Goal: Transaction & Acquisition: Obtain resource

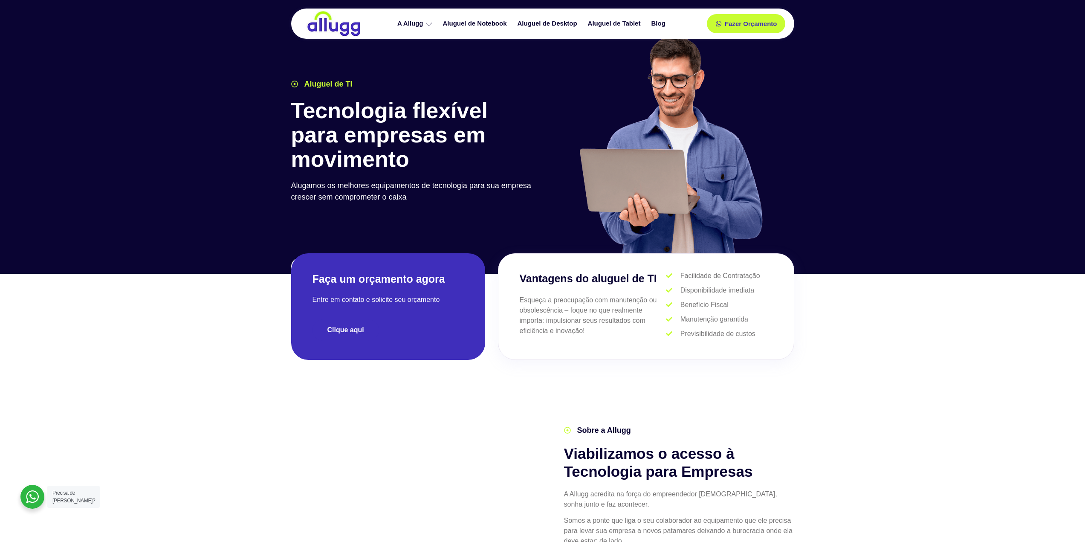
click at [345, 327] on span "Clique aqui" at bounding box center [345, 329] width 37 height 7
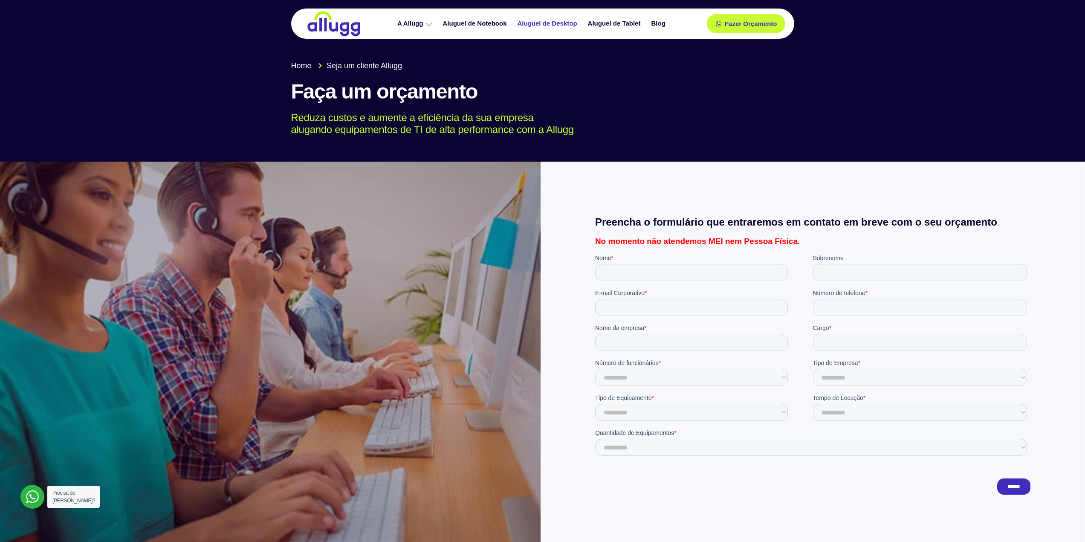
click at [540, 22] on link "Aluguel de Desktop" at bounding box center [548, 23] width 70 height 15
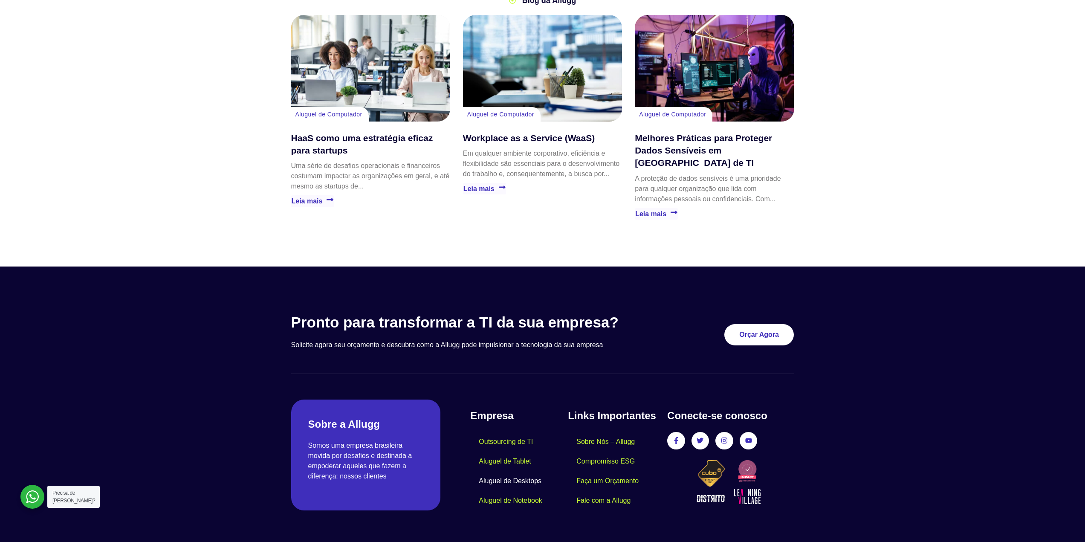
scroll to position [1688, 0]
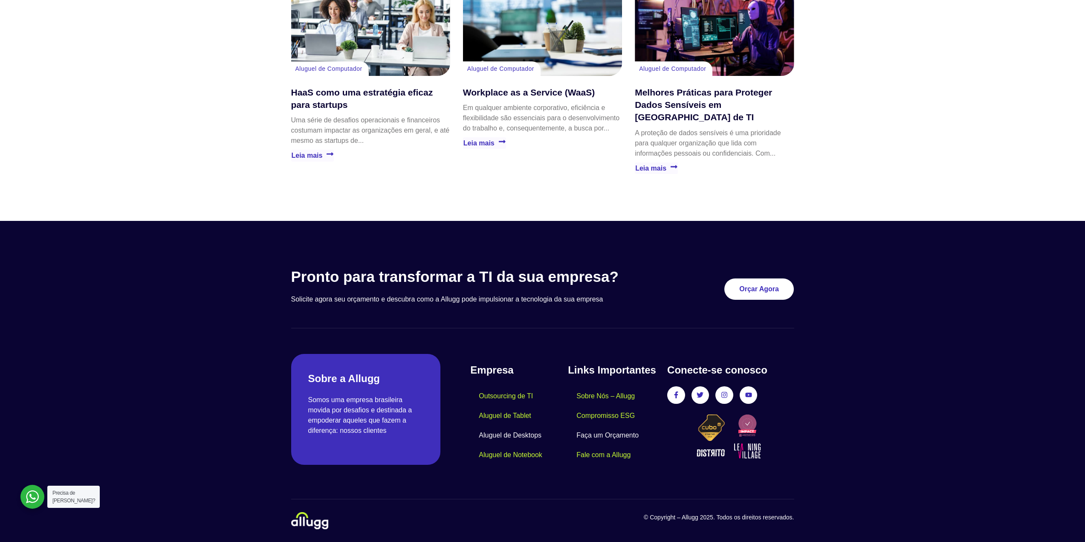
click at [586, 436] on link "Faça um Orçamento" at bounding box center [607, 435] width 79 height 20
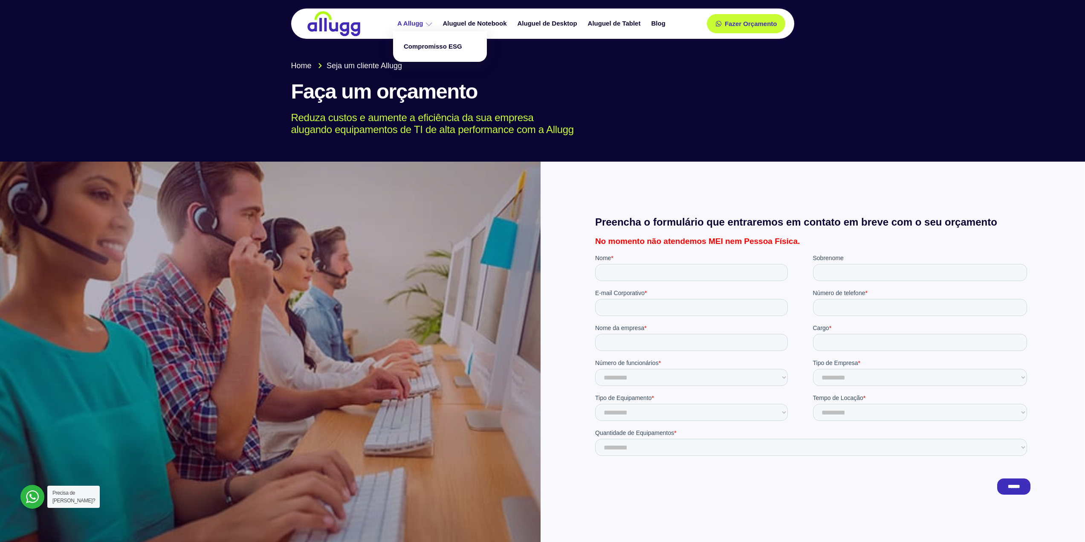
click at [427, 22] on icon at bounding box center [429, 24] width 6 height 6
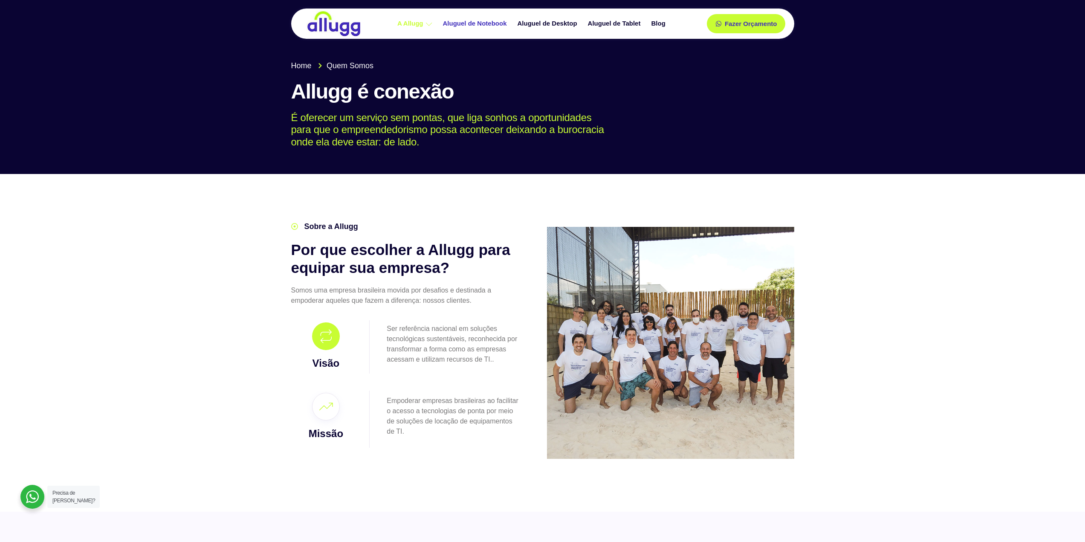
click at [469, 28] on link "Aluguel de Notebook" at bounding box center [476, 23] width 75 height 15
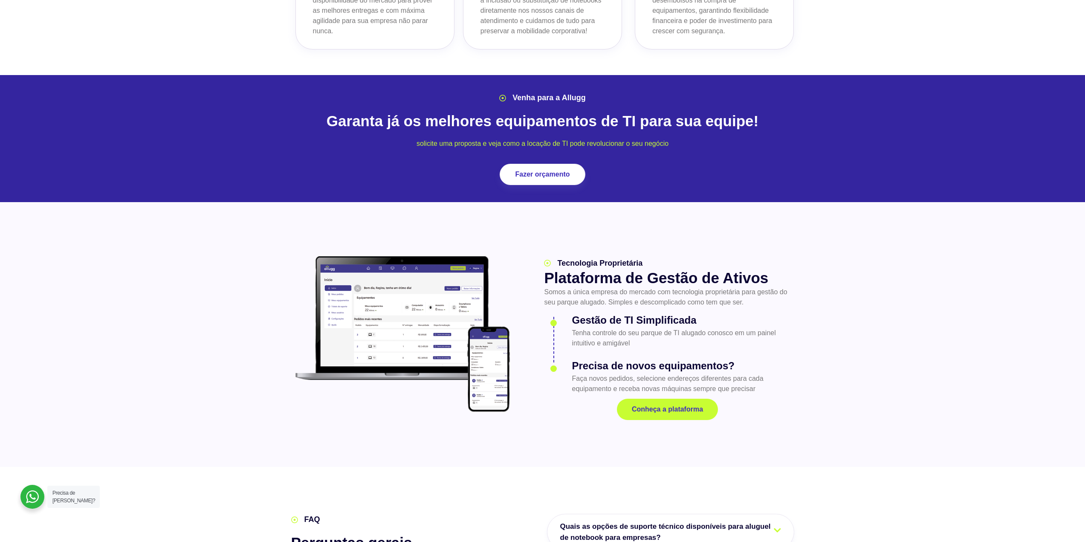
scroll to position [938, 0]
click at [552, 164] on link "Fazer orçamento" at bounding box center [542, 173] width 77 height 19
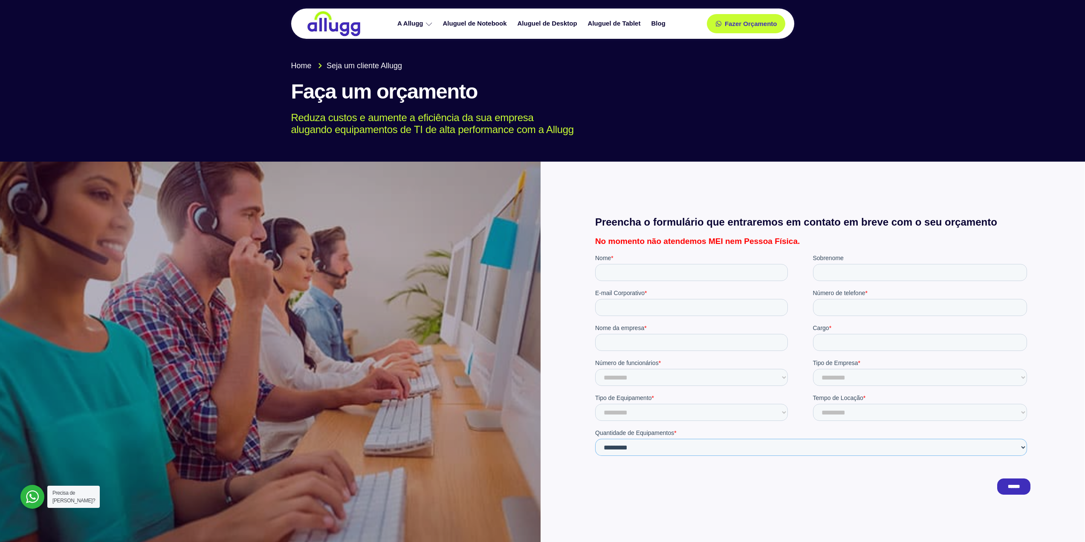
click at [860, 438] on select "**********" at bounding box center [811, 446] width 432 height 17
